Goal: Task Accomplishment & Management: Complete application form

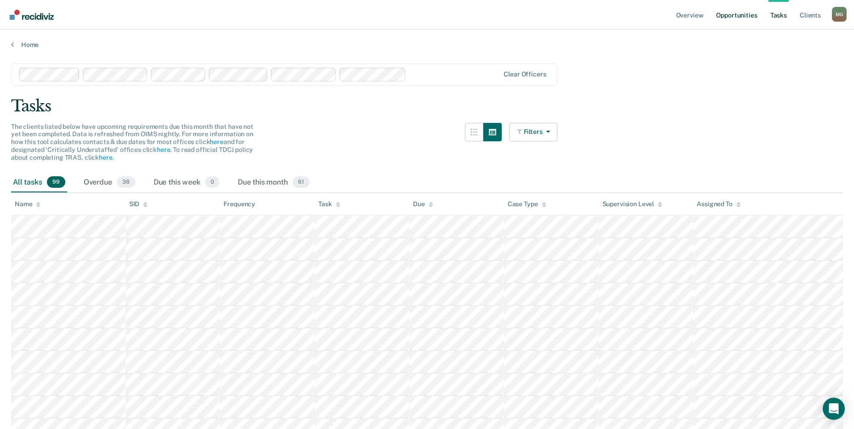
click at [742, 11] on link "Opportunities" at bounding box center [736, 14] width 45 height 29
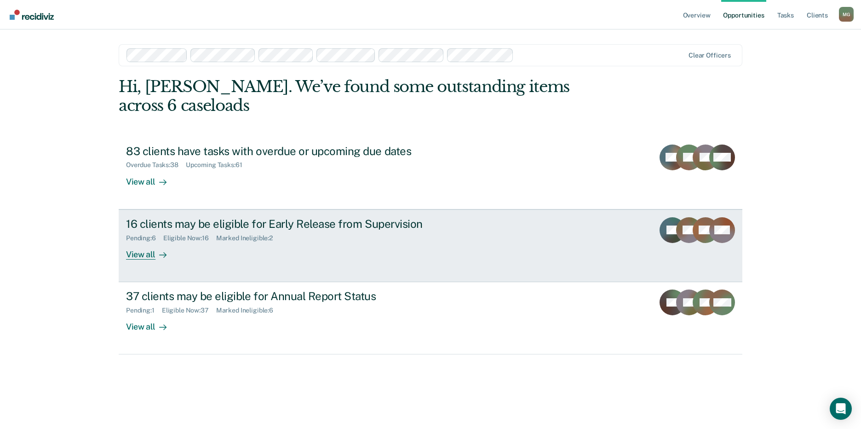
click at [213, 234] on div "Eligible Now : 16" at bounding box center [189, 238] width 53 height 8
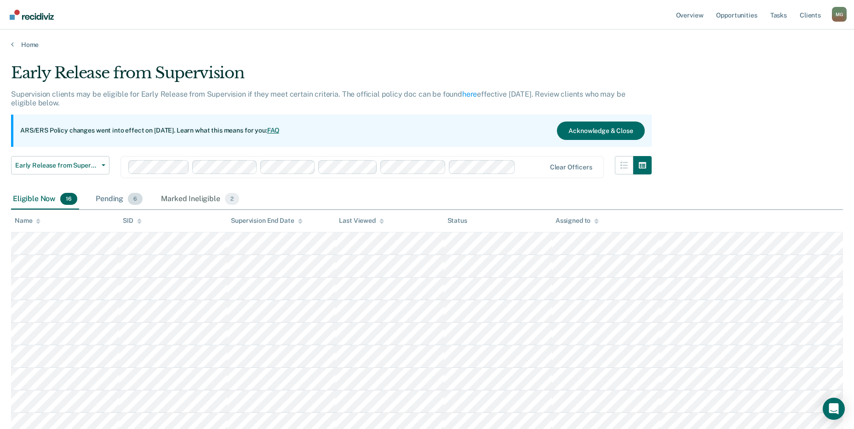
click at [135, 200] on span "6" at bounding box center [135, 199] width 15 height 12
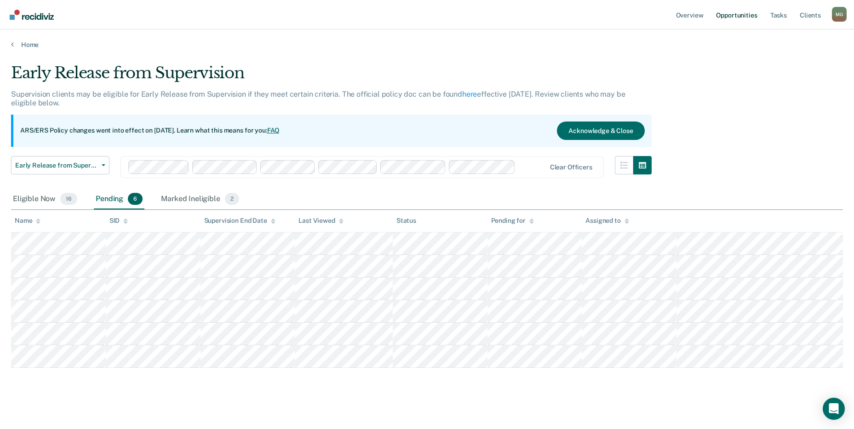
click at [748, 9] on link "Opportunities" at bounding box center [736, 14] width 45 height 29
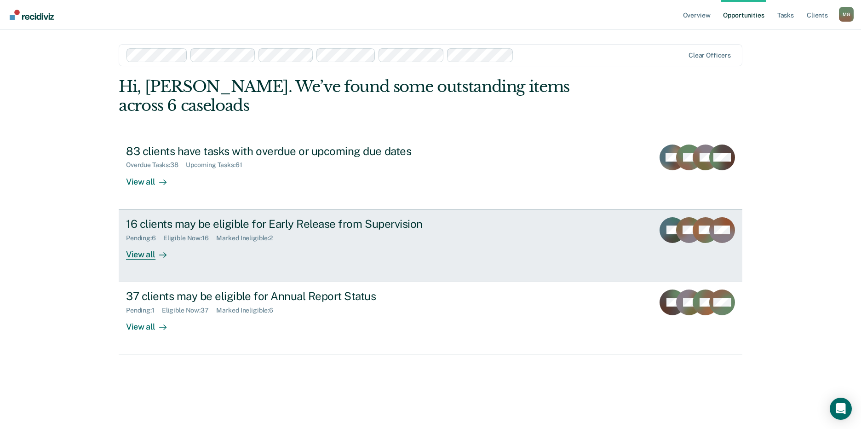
click at [176, 217] on div "16 clients may be eligible for Early Release from Supervision" at bounding box center [287, 223] width 323 height 13
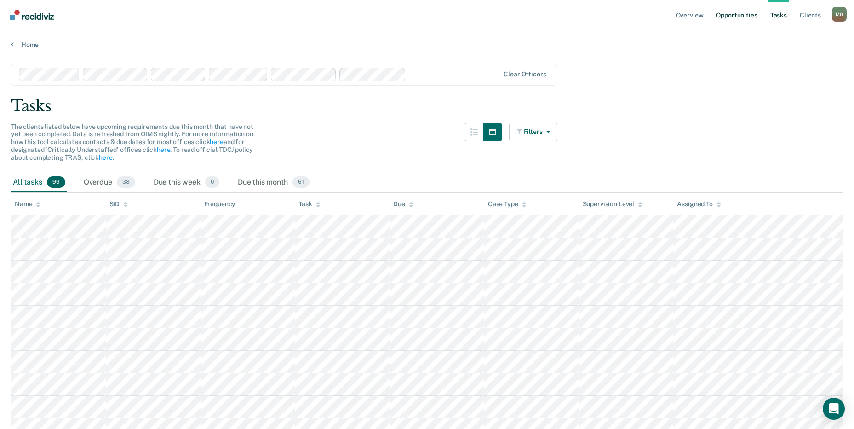
click at [748, 17] on link "Opportunities" at bounding box center [736, 14] width 45 height 29
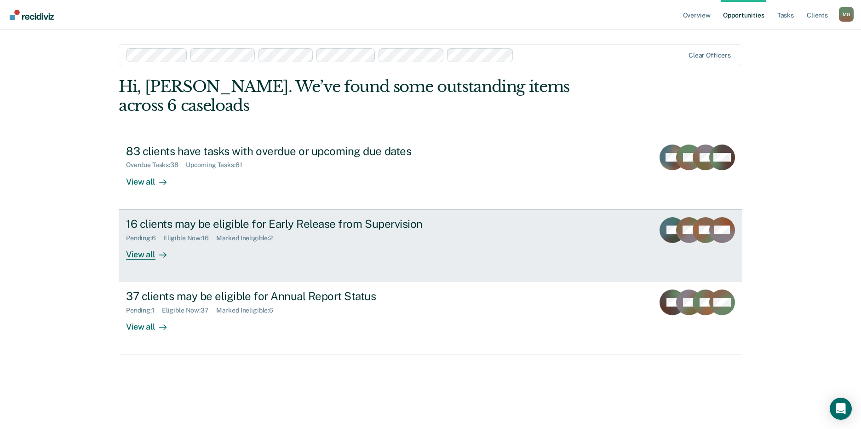
click at [221, 217] on div "16 clients may be eligible for Early Release from Supervision" at bounding box center [287, 223] width 323 height 13
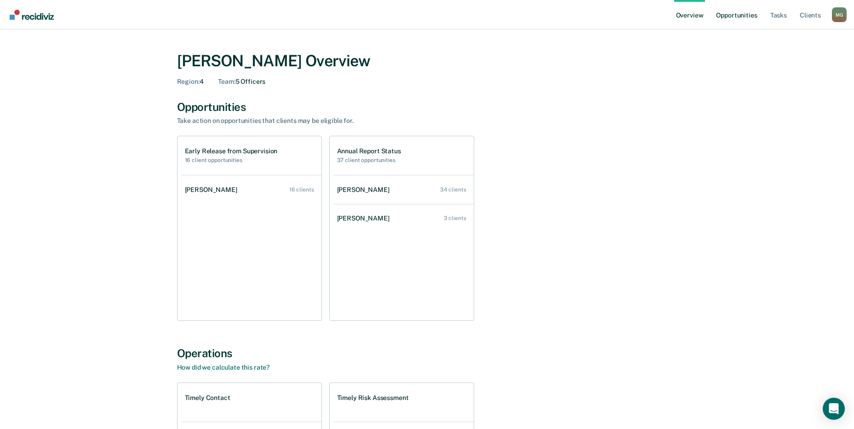
click at [743, 14] on link "Opportunities" at bounding box center [736, 14] width 45 height 29
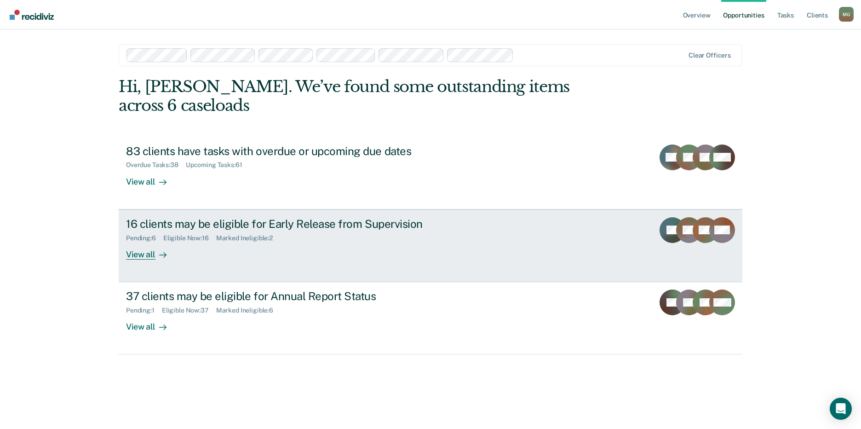
click at [180, 217] on div "16 clients may be eligible for Early Release from Supervision" at bounding box center [287, 223] width 323 height 13
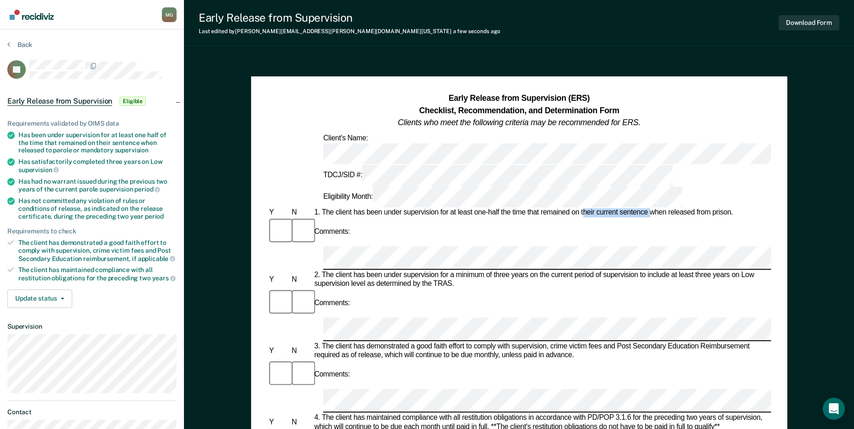
drag, startPoint x: 583, startPoint y: 161, endPoint x: 652, endPoint y: 161, distance: 69.4
click at [652, 208] on div "1. The client has been under supervision for at least one-half the time that re…" at bounding box center [541, 212] width 458 height 9
click at [333, 118] on div "Early Release from Supervision (ERS) Checklist, Recommendation, and Determinati…" at bounding box center [519, 111] width 504 height 36
drag, startPoint x: 481, startPoint y: 228, endPoint x: 675, endPoint y: 258, distance: 195.9
click at [675, 342] on div "3. The client has demonstrated a good faith effort to comply with supervision, …" at bounding box center [541, 351] width 458 height 18
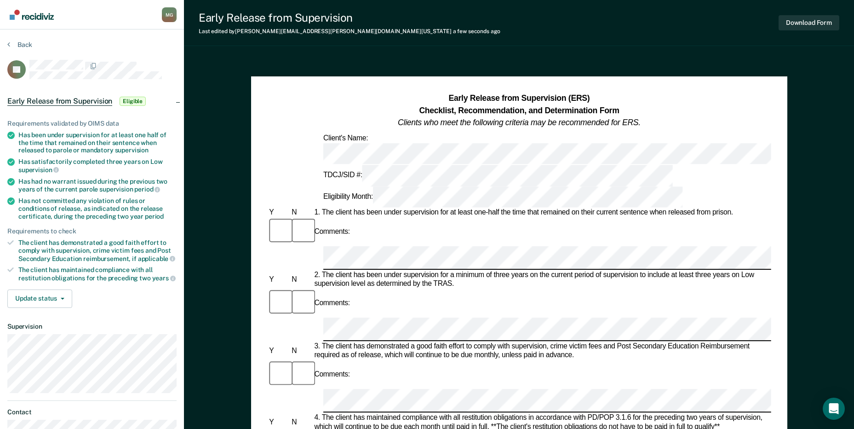
scroll to position [0, 0]
click at [304, 217] on div at bounding box center [300, 231] width 23 height 29
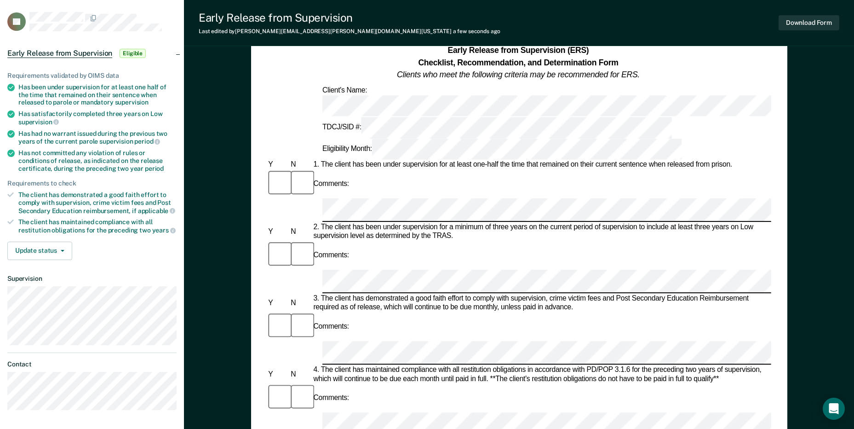
scroll to position [46, 0]
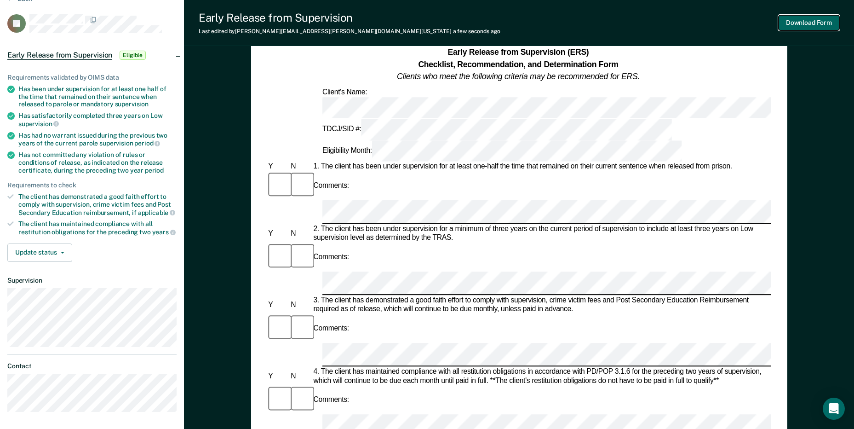
click at [813, 22] on button "Download Form" at bounding box center [809, 22] width 61 height 15
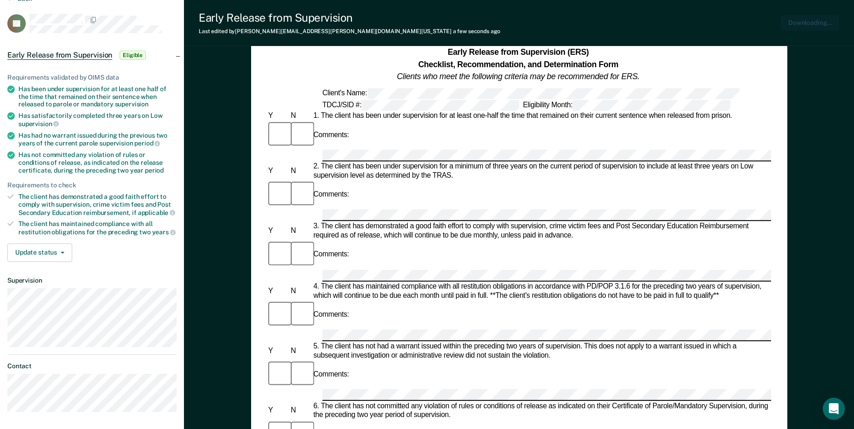
scroll to position [0, 0]
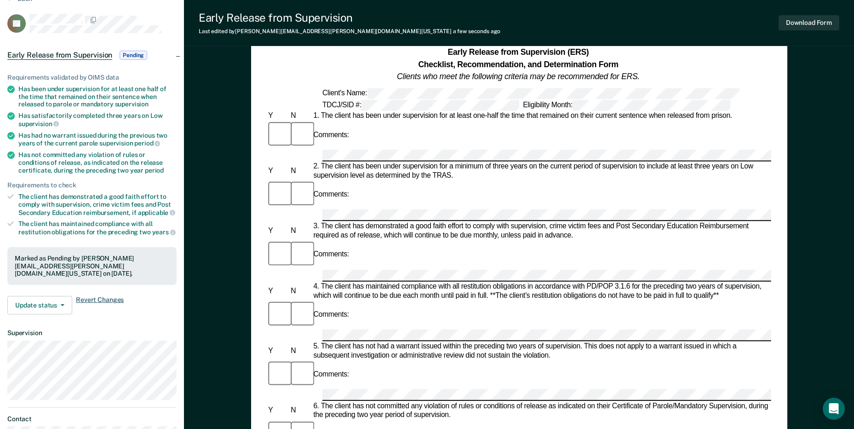
click at [104, 296] on span "Revert Changes" at bounding box center [100, 305] width 48 height 18
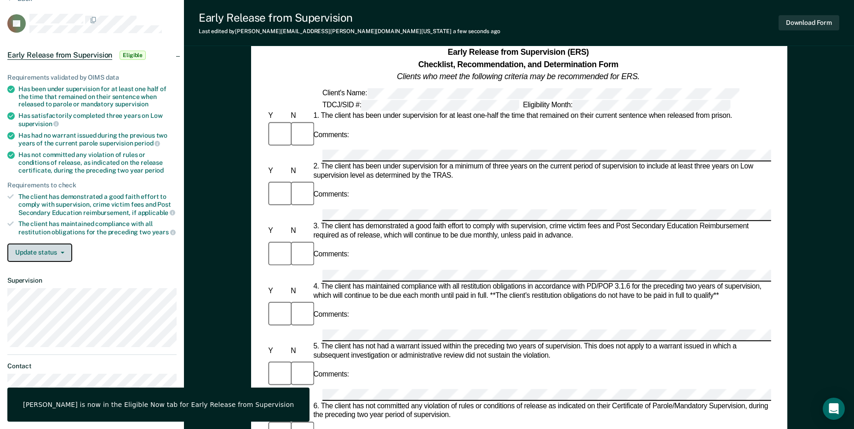
click at [69, 253] on button "Update status" at bounding box center [39, 252] width 65 height 18
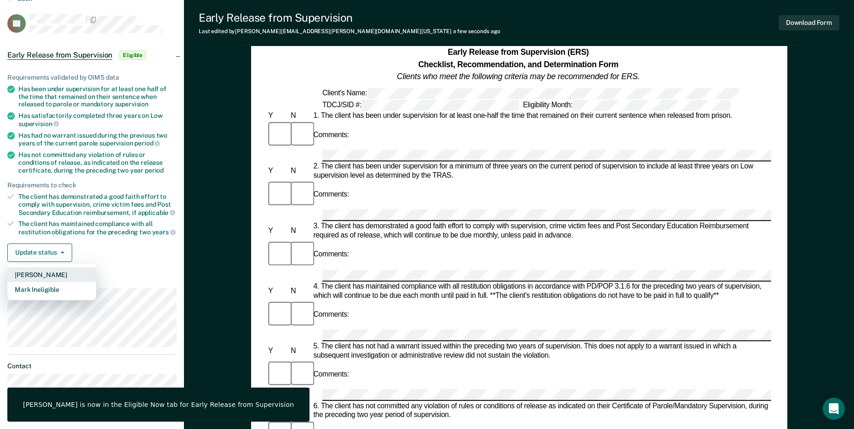
click at [62, 274] on button "[PERSON_NAME]" at bounding box center [51, 274] width 89 height 15
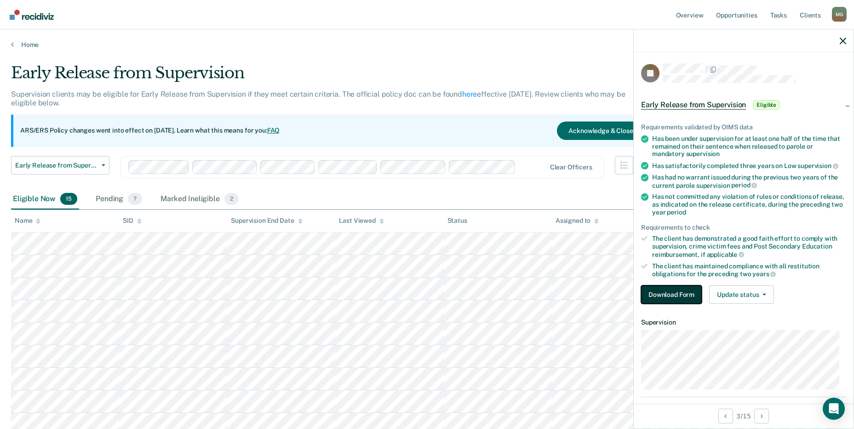
click at [665, 286] on button "Download Form" at bounding box center [671, 294] width 61 height 18
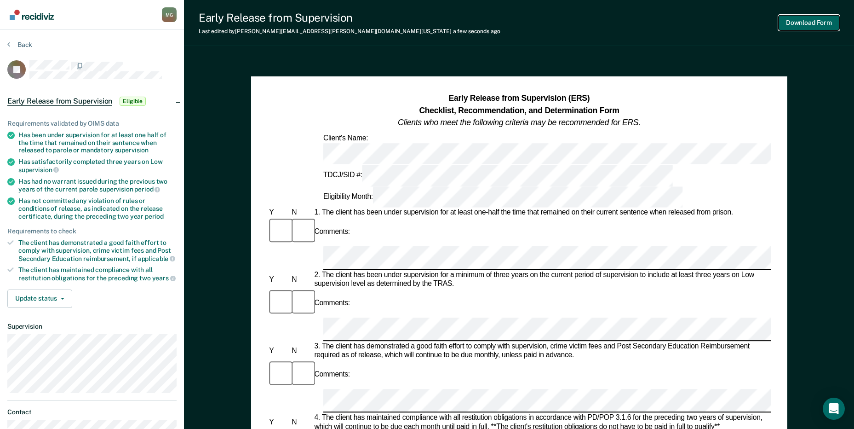
click at [826, 24] on button "Download Form" at bounding box center [809, 22] width 61 height 15
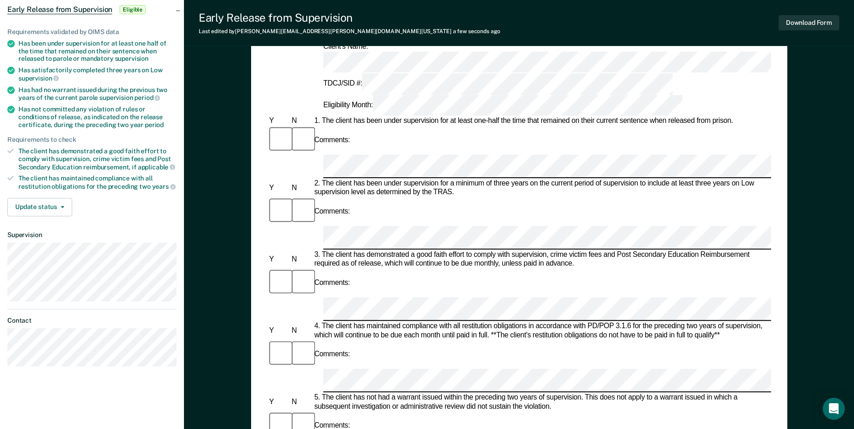
scroll to position [92, 0]
drag, startPoint x: 606, startPoint y: 339, endPoint x: 585, endPoint y: 307, distance: 37.9
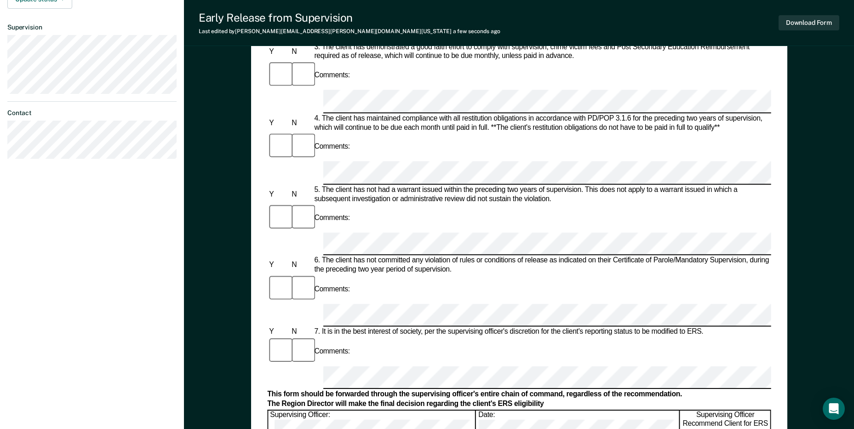
scroll to position [322, 0]
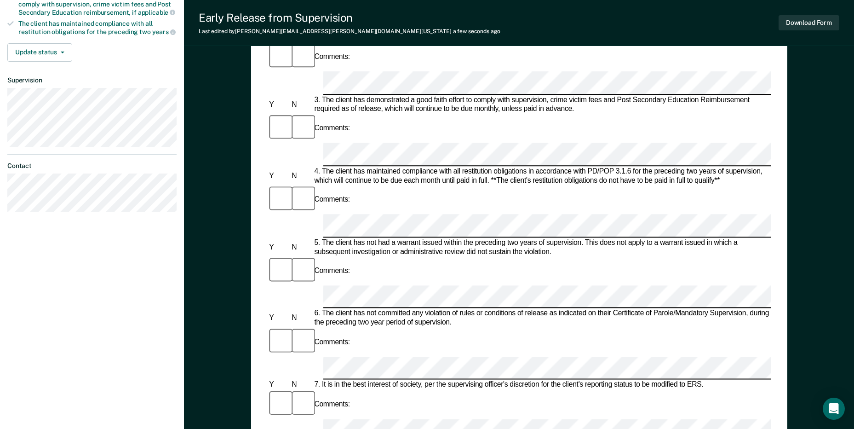
scroll to position [230, 0]
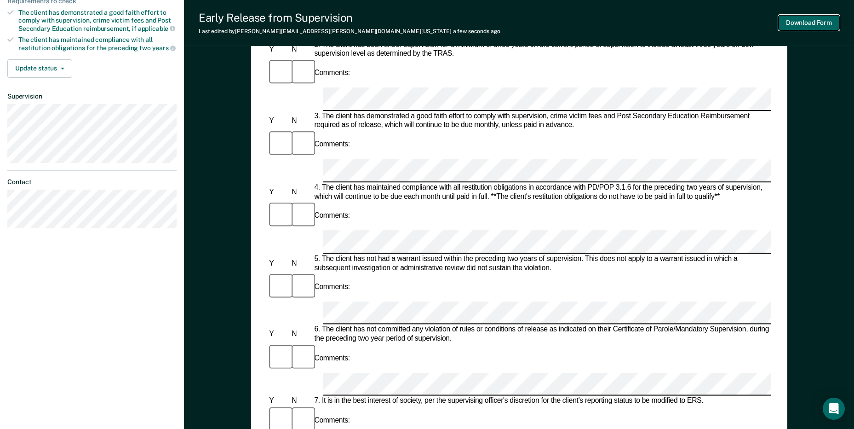
click at [822, 19] on button "Download Form" at bounding box center [809, 22] width 61 height 15
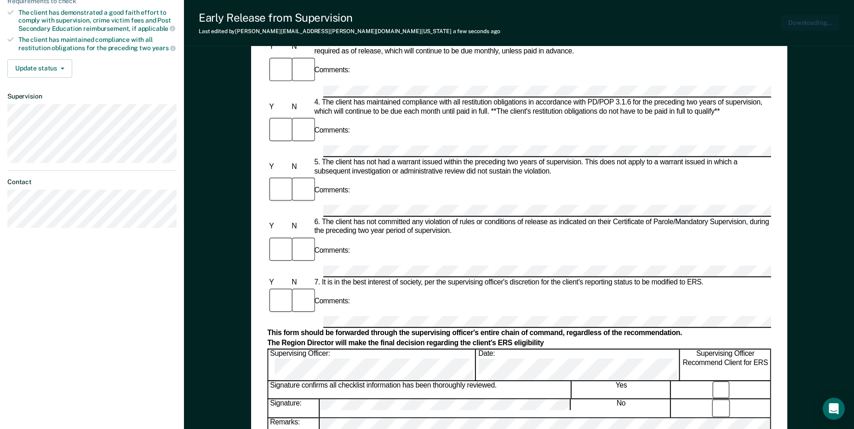
scroll to position [0, 0]
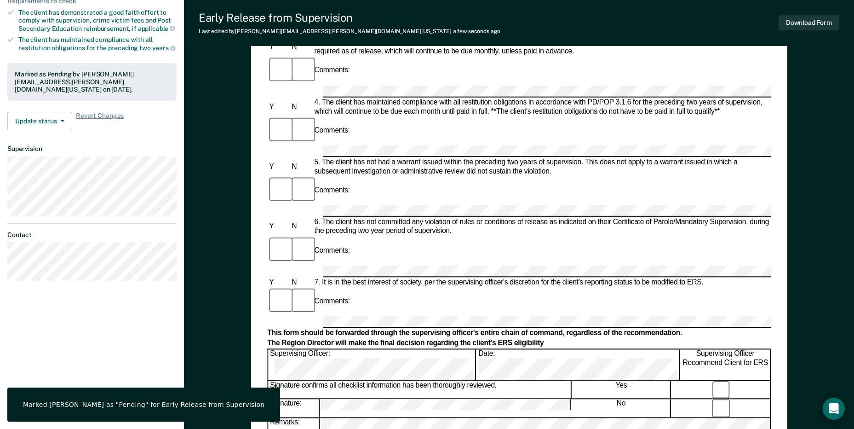
click at [809, 323] on div "Early Release from Supervision (ERS) Checklist, Recommendation, and Determinati…" at bounding box center [519, 222] width 670 height 790
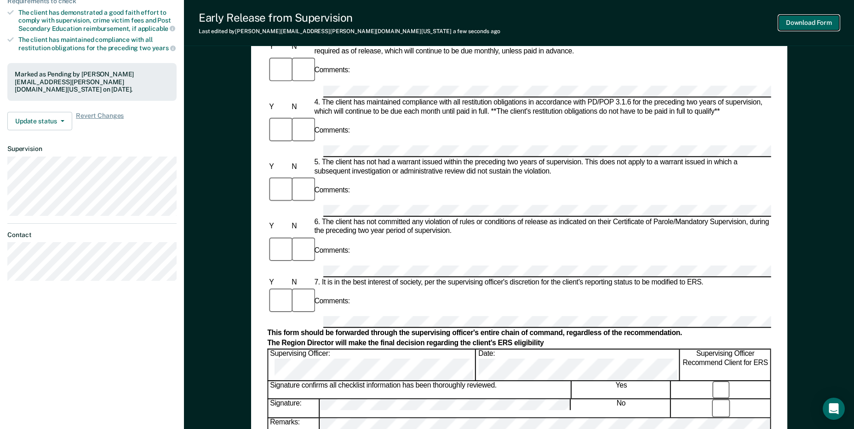
click at [797, 20] on button "Download Form" at bounding box center [809, 22] width 61 height 15
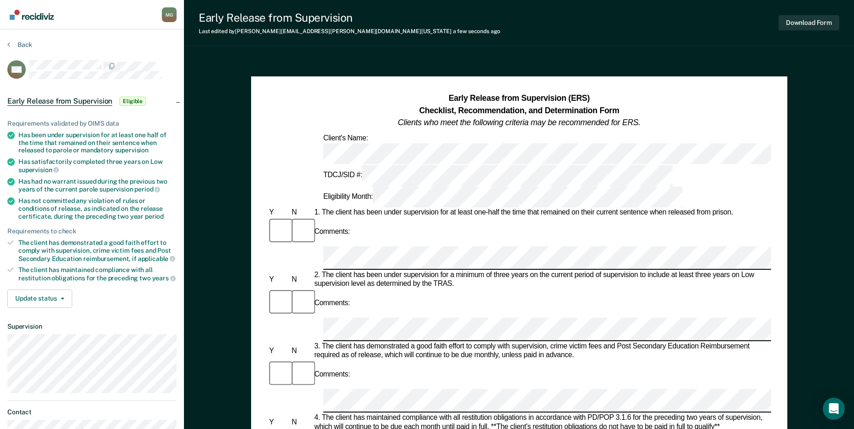
click at [772, 189] on div "Early Release from Supervision (ERS) Checklist, Recommendation, and Determinati…" at bounding box center [519, 425] width 536 height 698
click at [814, 21] on button "Download Form" at bounding box center [809, 22] width 61 height 15
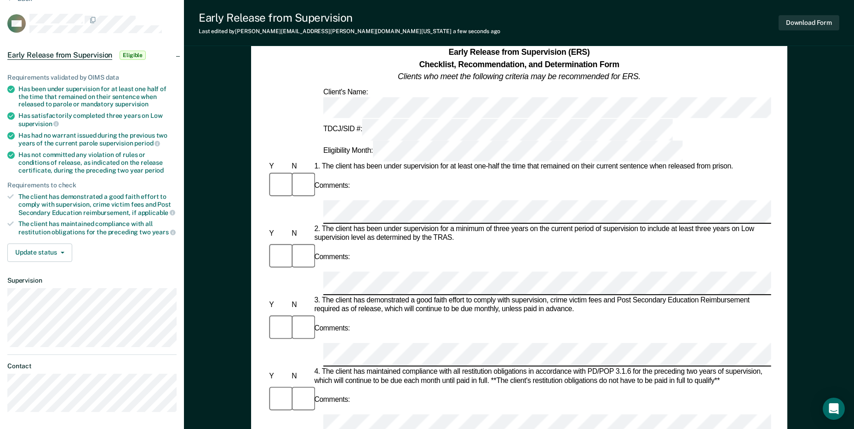
click at [817, 15] on div "Download Form" at bounding box center [809, 22] width 61 height 23
click at [807, 22] on button "Download Form" at bounding box center [809, 22] width 61 height 15
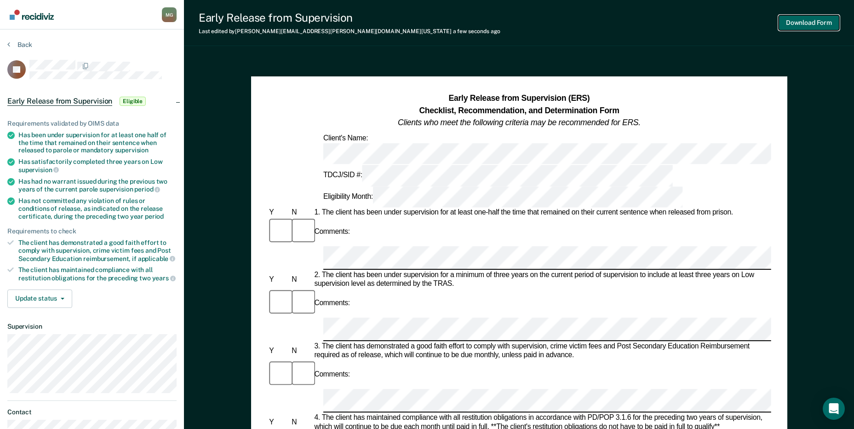
click at [819, 26] on button "Download Form" at bounding box center [809, 22] width 61 height 15
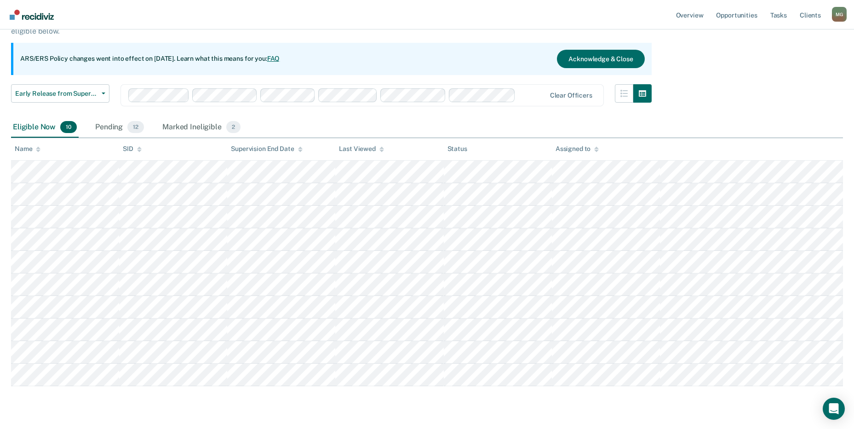
scroll to position [49, 0]
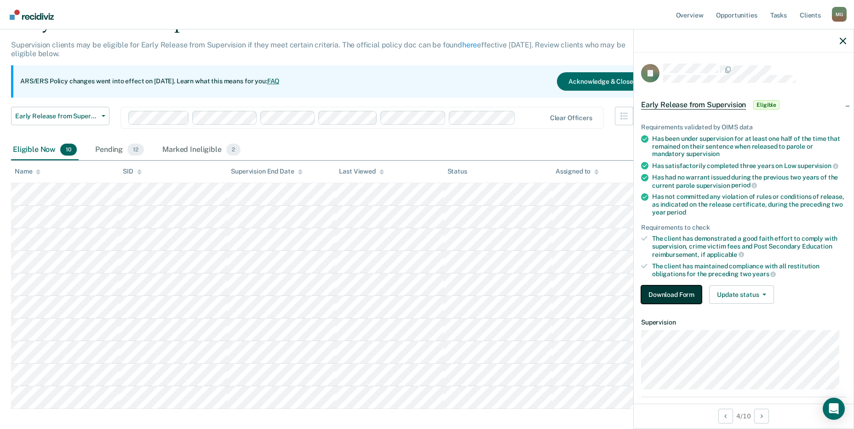
click at [675, 288] on button "Download Form" at bounding box center [671, 294] width 61 height 18
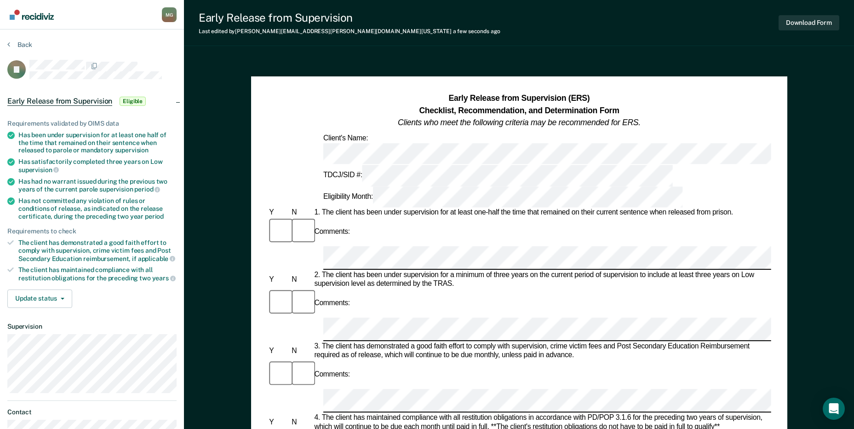
click at [777, 198] on div "Early Release from Supervision (ERS) Checklist, Recommendation, and Determinati…" at bounding box center [519, 425] width 536 height 698
click at [303, 217] on div at bounding box center [301, 231] width 23 height 29
click at [813, 20] on button "Download Form" at bounding box center [809, 22] width 61 height 15
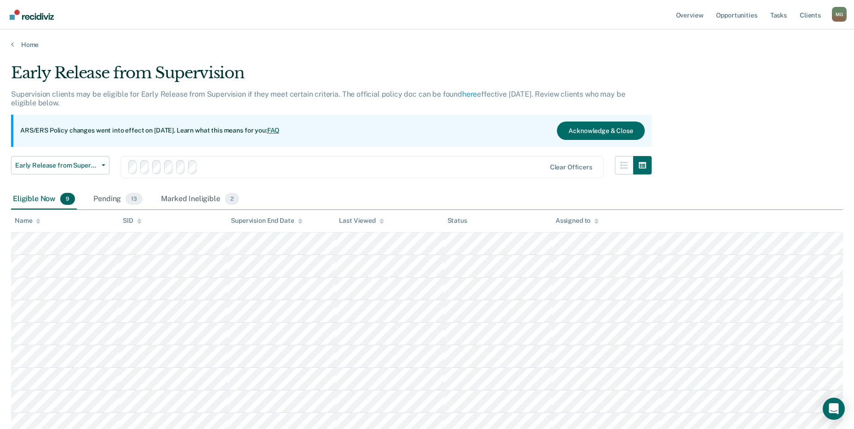
scroll to position [49, 0]
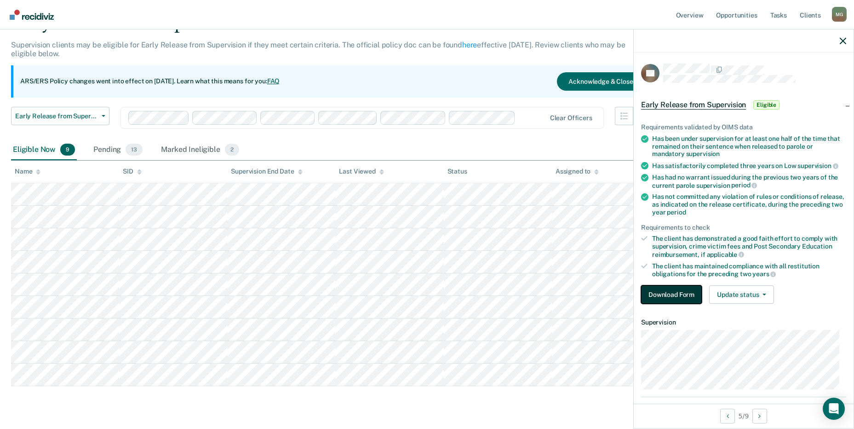
click at [674, 297] on button "Download Form" at bounding box center [671, 294] width 61 height 18
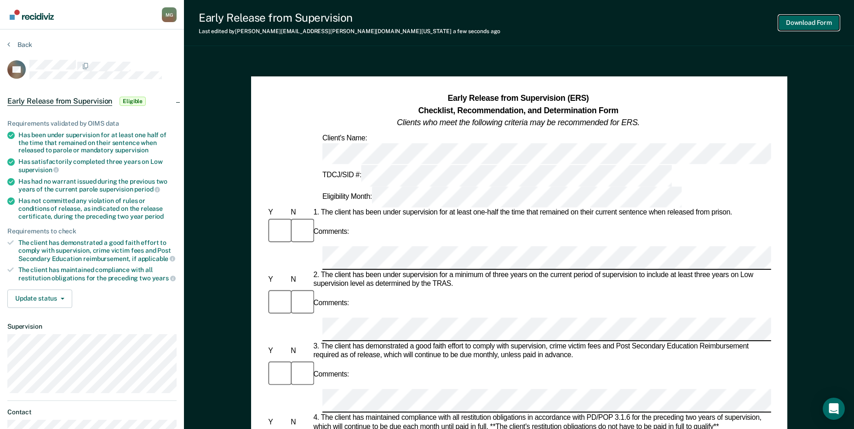
click at [808, 17] on button "Download Form" at bounding box center [809, 22] width 61 height 15
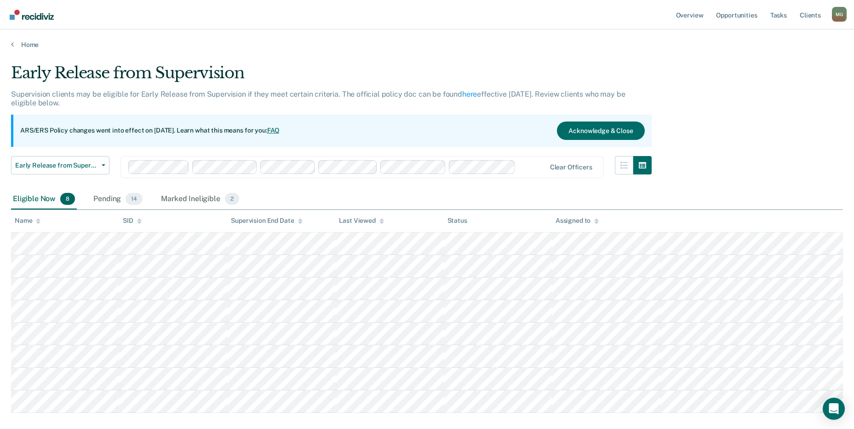
scroll to position [49, 0]
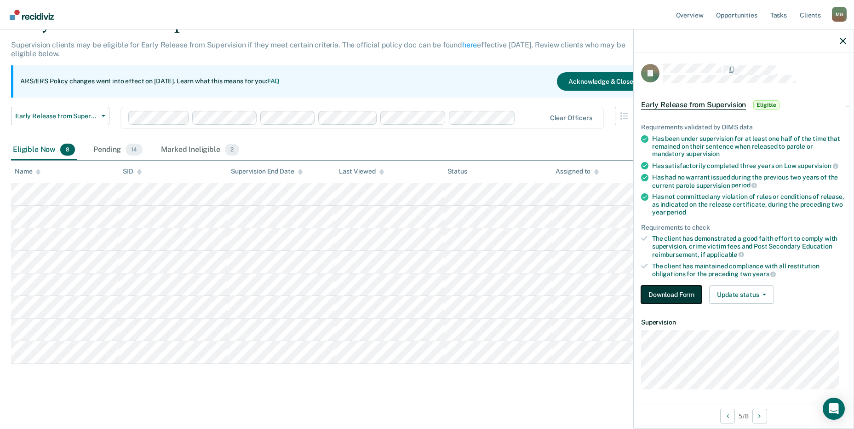
click at [663, 293] on button "Download Form" at bounding box center [671, 294] width 61 height 18
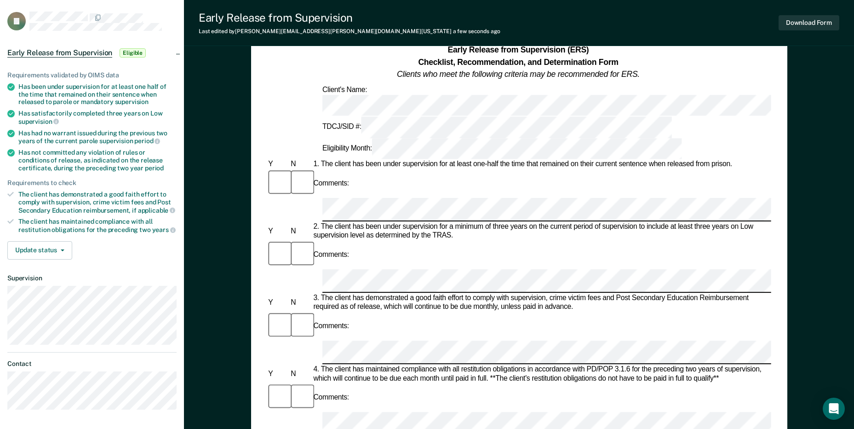
scroll to position [46, 0]
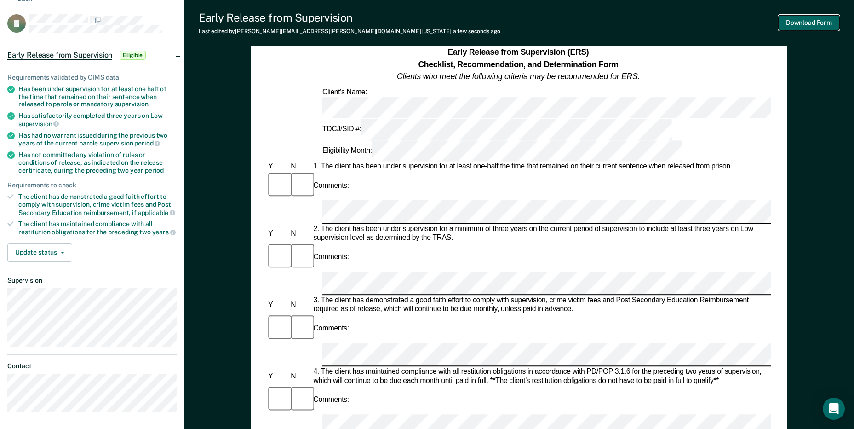
click at [803, 15] on button "Download Form" at bounding box center [809, 22] width 61 height 15
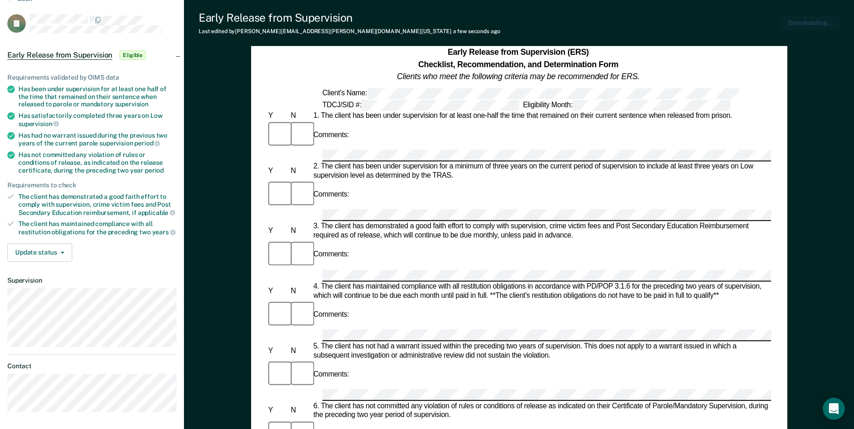
scroll to position [0, 0]
